Goal: Answer question/provide support: Share knowledge or assist other users

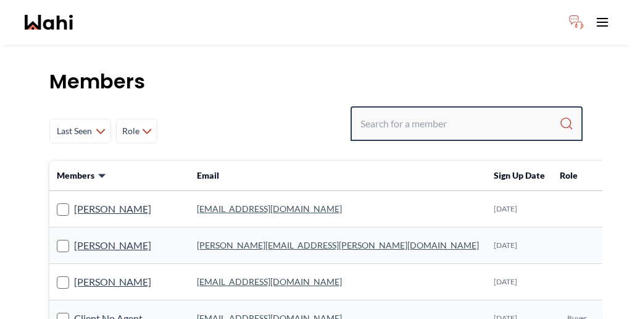
click at [459, 112] on input "Search input" at bounding box center [460, 123] width 199 height 22
paste input "[PERSON_NAME]"
type input "[PERSON_NAME]"
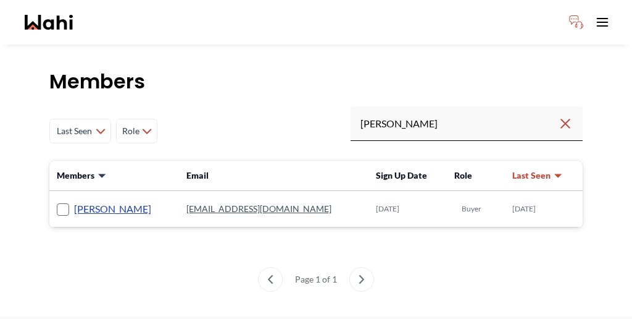
click at [81, 201] on link "[PERSON_NAME]" at bounding box center [112, 209] width 77 height 16
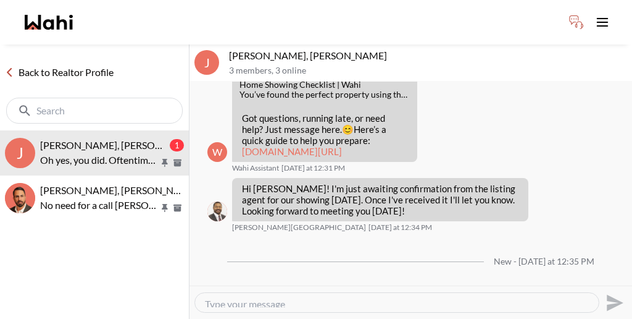
scroll to position [397, 0]
